Goal: Navigation & Orientation: Find specific page/section

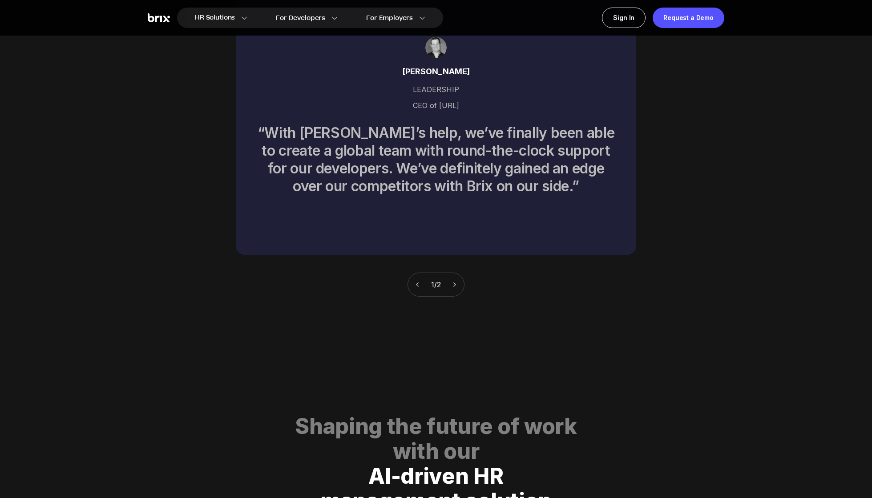
scroll to position [4525, 0]
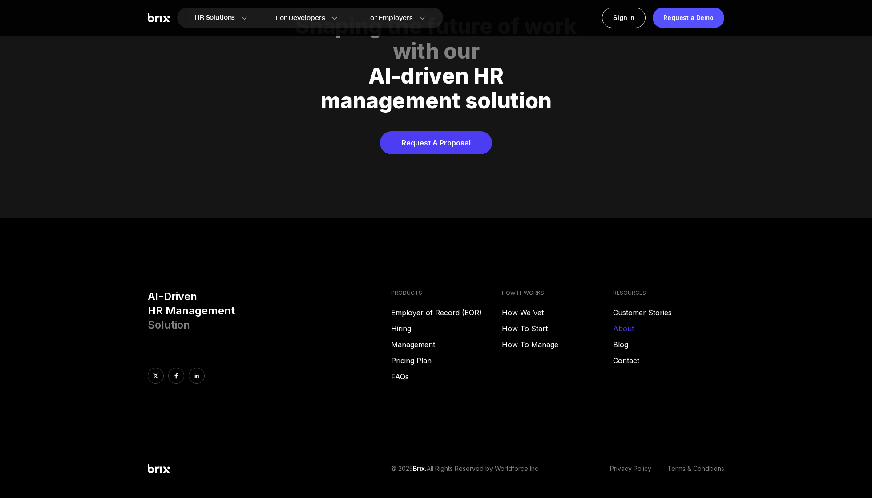
click at [627, 323] on link "About" at bounding box center [668, 328] width 111 height 11
click at [667, 307] on link "Customer Stories" at bounding box center [668, 312] width 111 height 11
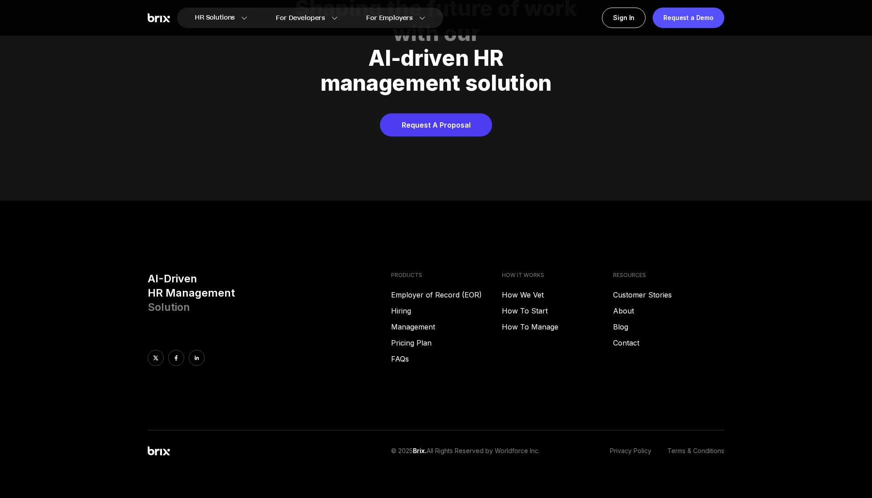
scroll to position [4543, 0]
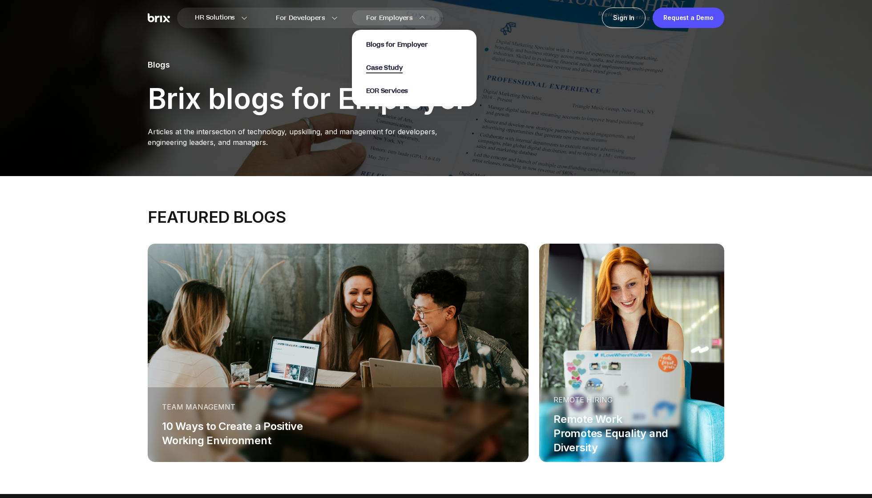
click at [385, 71] on span "Case Study" at bounding box center [384, 68] width 36 height 10
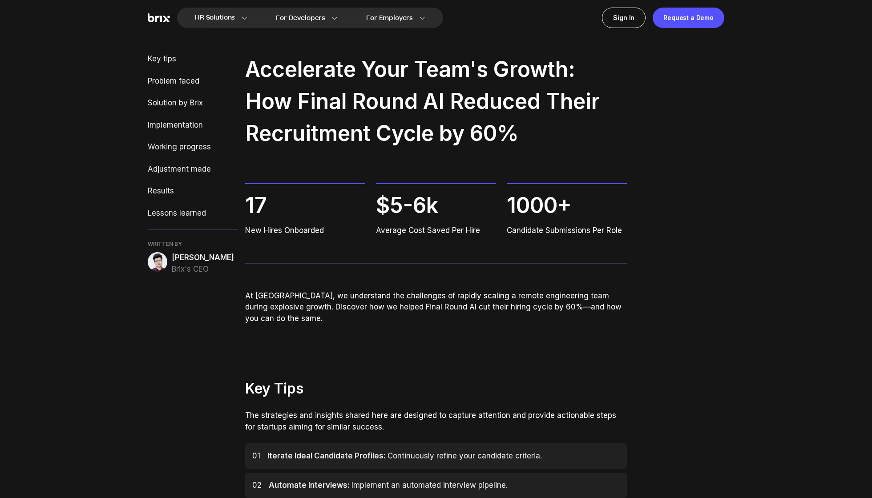
click at [157, 262] on img at bounding box center [158, 262] width 20 height 20
